Goal: Task Accomplishment & Management: Complete application form

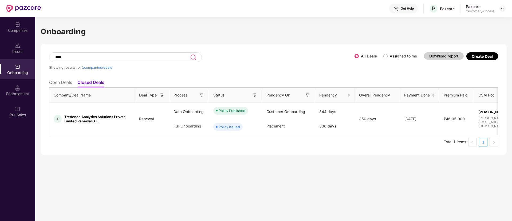
click at [24, 26] on div "Companies" at bounding box center [17, 27] width 35 height 20
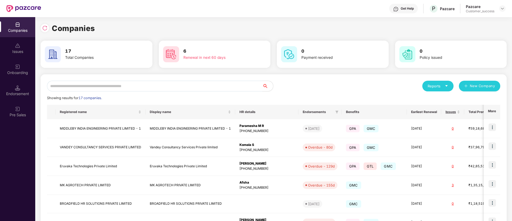
click at [120, 83] on input "text" at bounding box center [155, 86] width 216 height 11
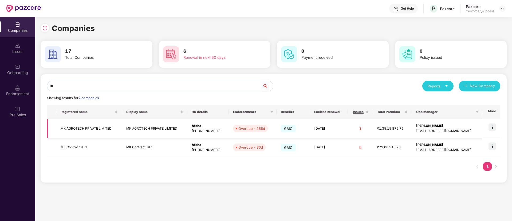
type input "**"
click at [97, 130] on td "MK AGROTECH PRIVATE LIMITED" at bounding box center [88, 128] width 65 height 19
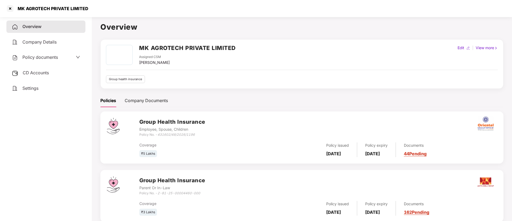
click at [53, 53] on div "Policy documents" at bounding box center [45, 57] width 79 height 12
click at [52, 57] on span "Policy documents" at bounding box center [40, 57] width 36 height 5
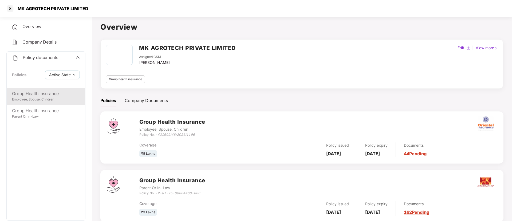
click at [40, 88] on div "Group Health Insurance Employee, Spouse, Children" at bounding box center [46, 96] width 79 height 17
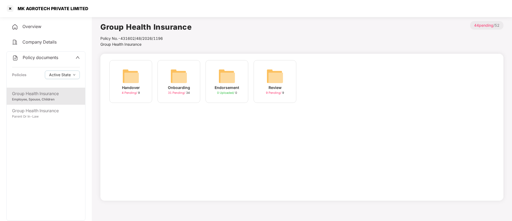
click at [181, 81] on img at bounding box center [178, 76] width 17 height 17
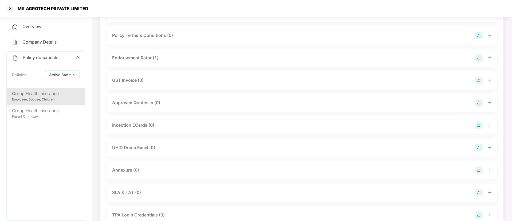
scroll to position [146, 0]
click at [165, 143] on div "UHID Dump Excel (0)" at bounding box center [302, 146] width 380 height 7
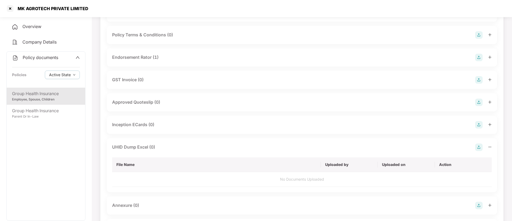
click at [478, 146] on img at bounding box center [479, 146] width 7 height 7
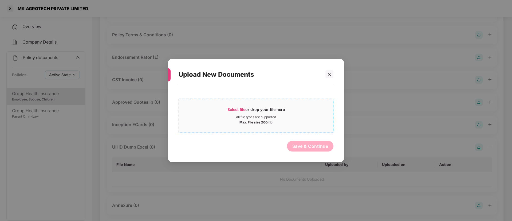
click at [236, 109] on span "Select file" at bounding box center [237, 109] width 18 height 5
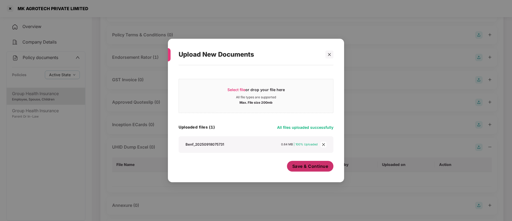
click at [318, 166] on span "Save & Continue" at bounding box center [311, 166] width 36 height 6
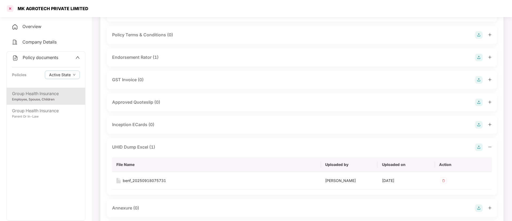
click at [10, 8] on div at bounding box center [10, 8] width 9 height 9
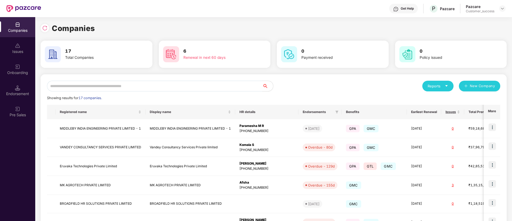
scroll to position [0, 0]
